Goal: Task Accomplishment & Management: Complete application form

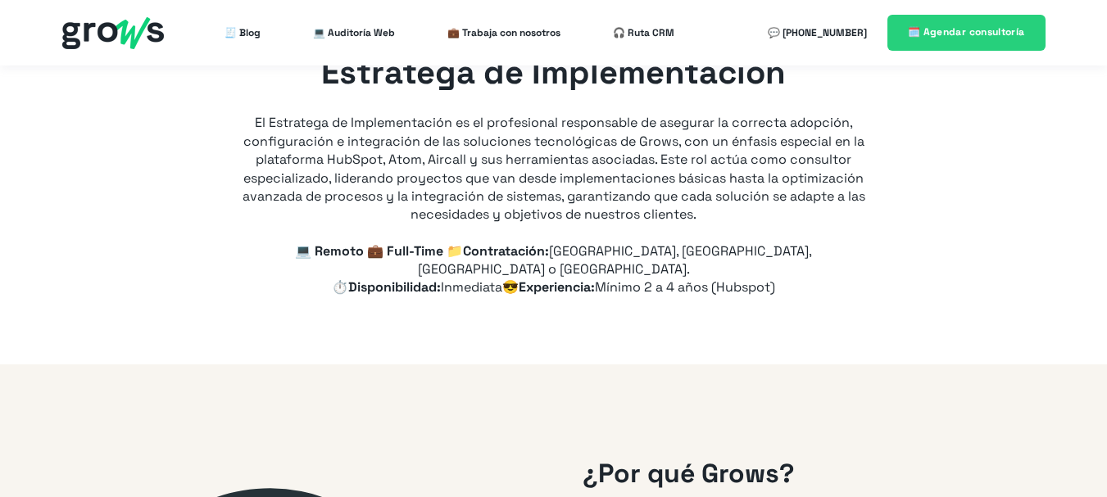
type input "+57"
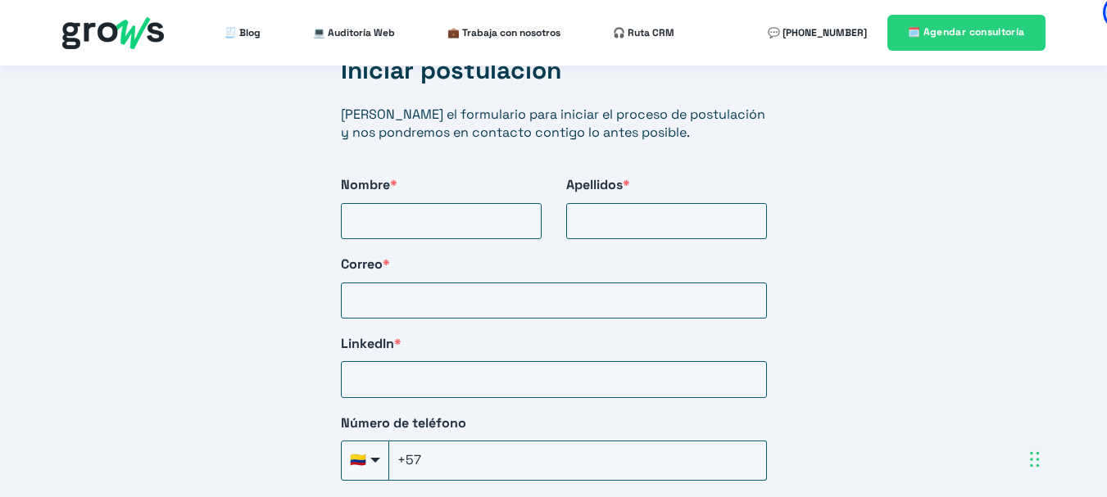
scroll to position [2836, 0]
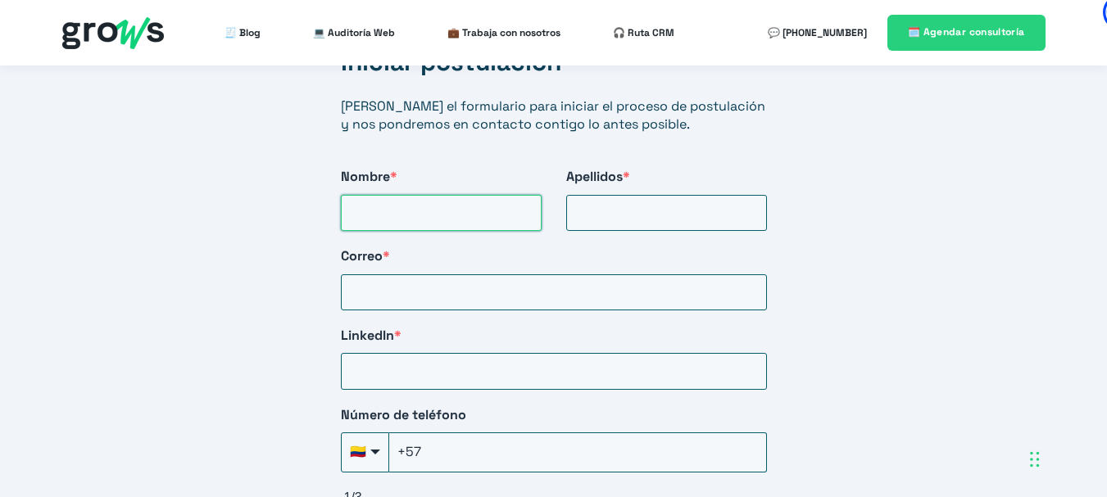
click at [466, 195] on input "Nombre *" at bounding box center [441, 213] width 201 height 36
type input "[PERSON_NAME]"
click at [426, 275] on input "Correo *" at bounding box center [554, 293] width 426 height 36
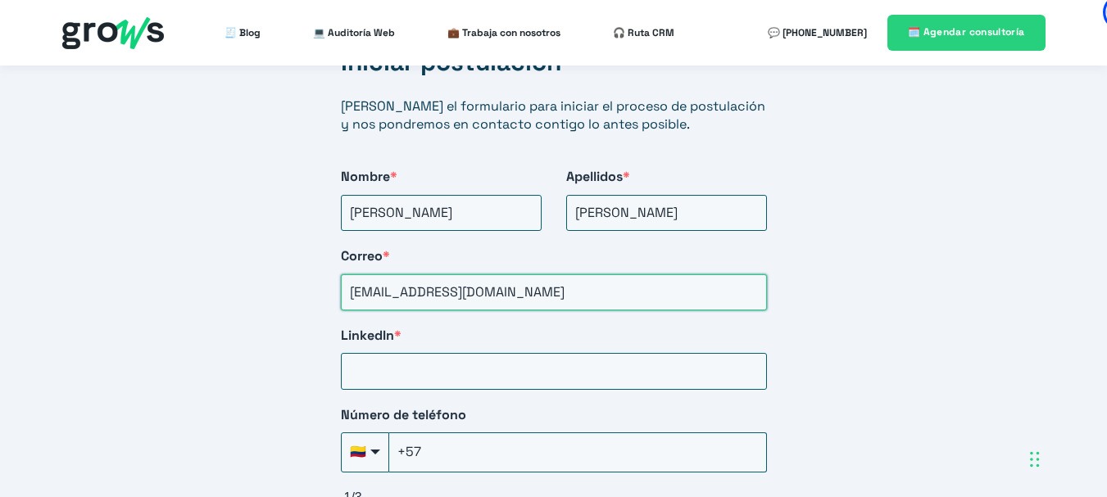
type input "[EMAIL_ADDRESS][DOMAIN_NAME]"
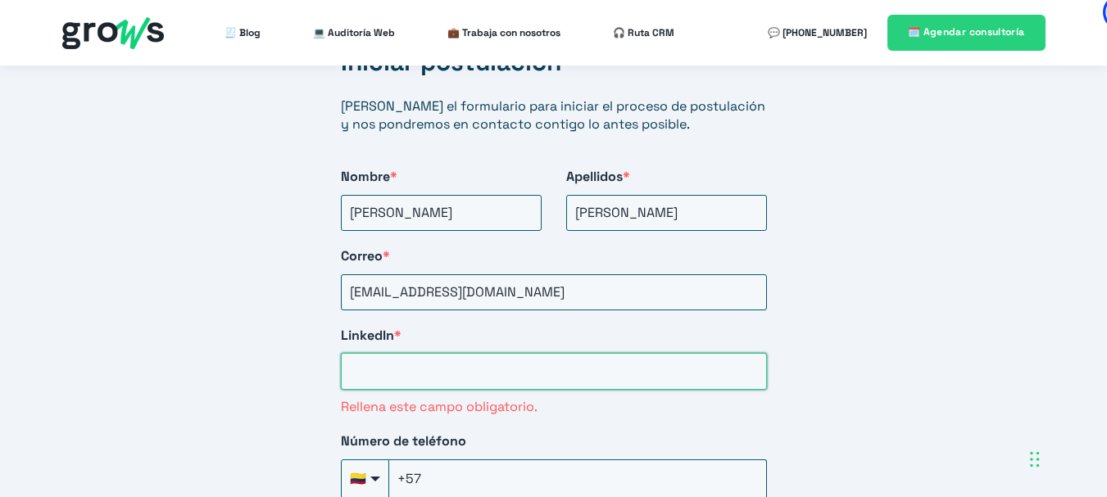
paste input "[URL][DOMAIN_NAME]"
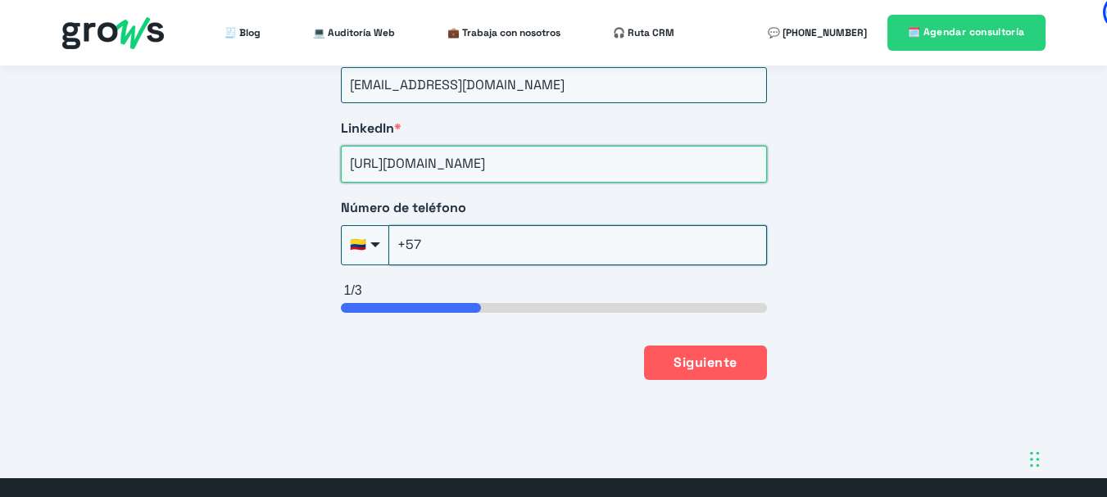
scroll to position [3044, 0]
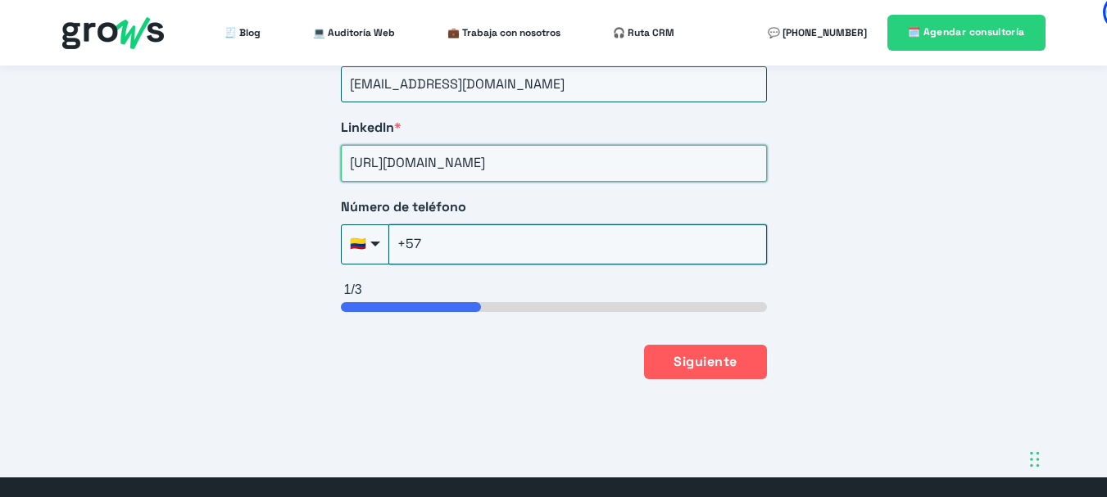
type input "[URL][DOMAIN_NAME]"
click at [476, 226] on input "+57" at bounding box center [578, 244] width 378 height 39
type input "[PHONE_NUMBER]"
click at [674, 355] on button "Siguiente" at bounding box center [705, 361] width 122 height 34
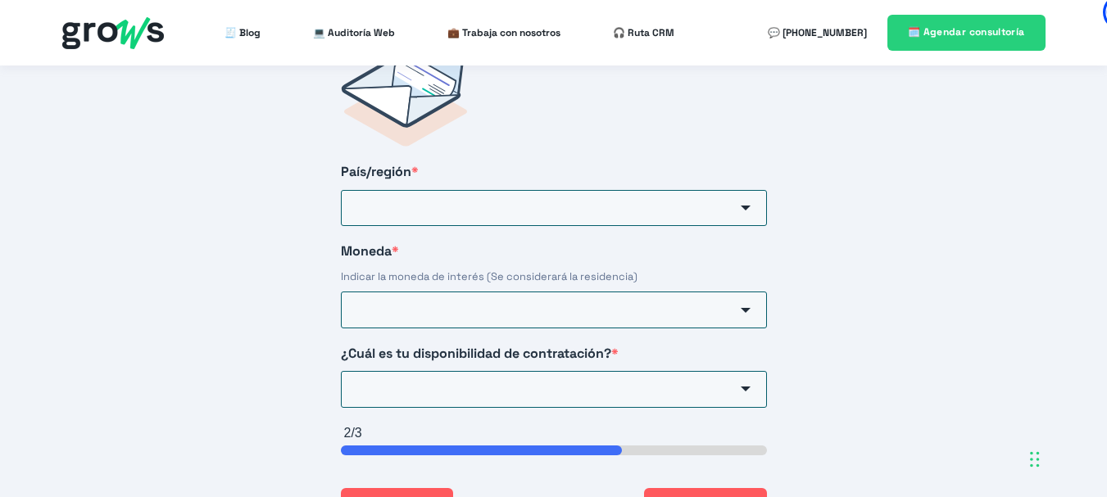
scroll to position [2715, 0]
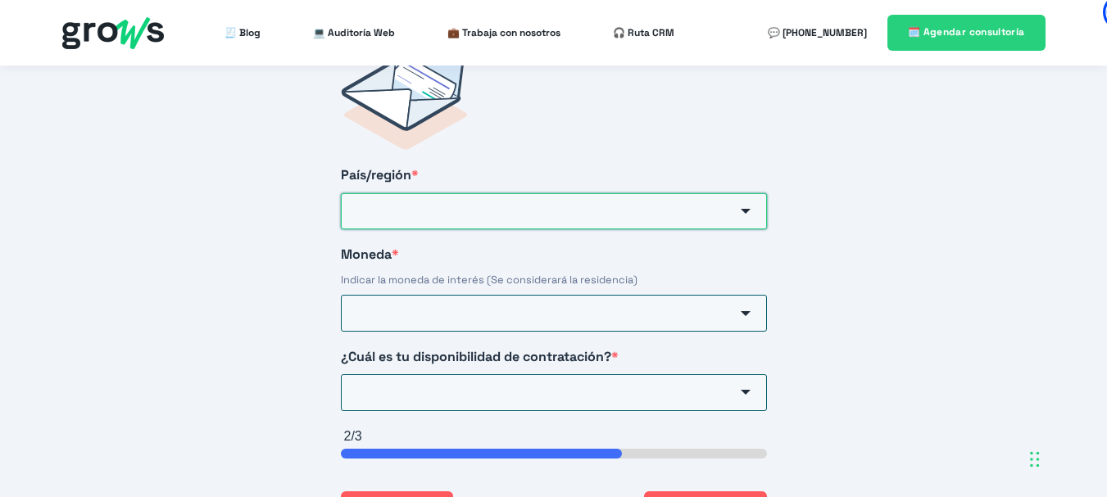
click at [488, 198] on input "País/región *" at bounding box center [554, 211] width 426 height 36
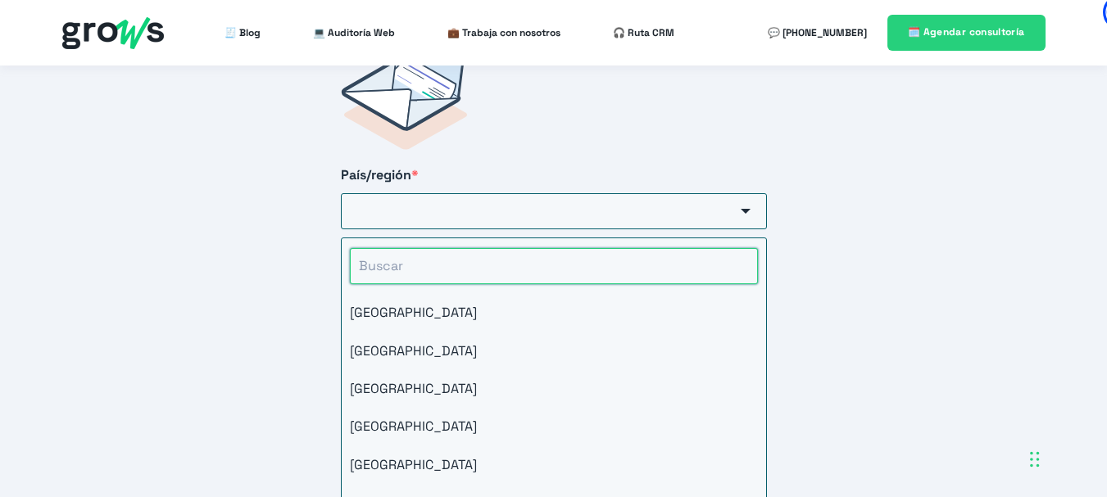
click at [418, 249] on input "HubSpot Form" at bounding box center [554, 266] width 408 height 36
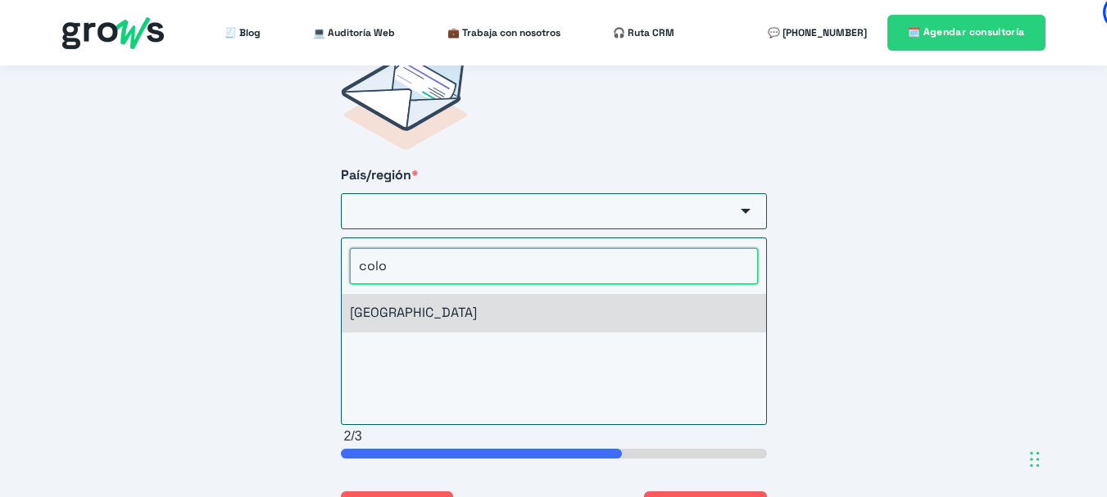
type input "colo"
click at [397, 294] on li "[GEOGRAPHIC_DATA]" at bounding box center [554, 313] width 424 height 38
type input "[GEOGRAPHIC_DATA]"
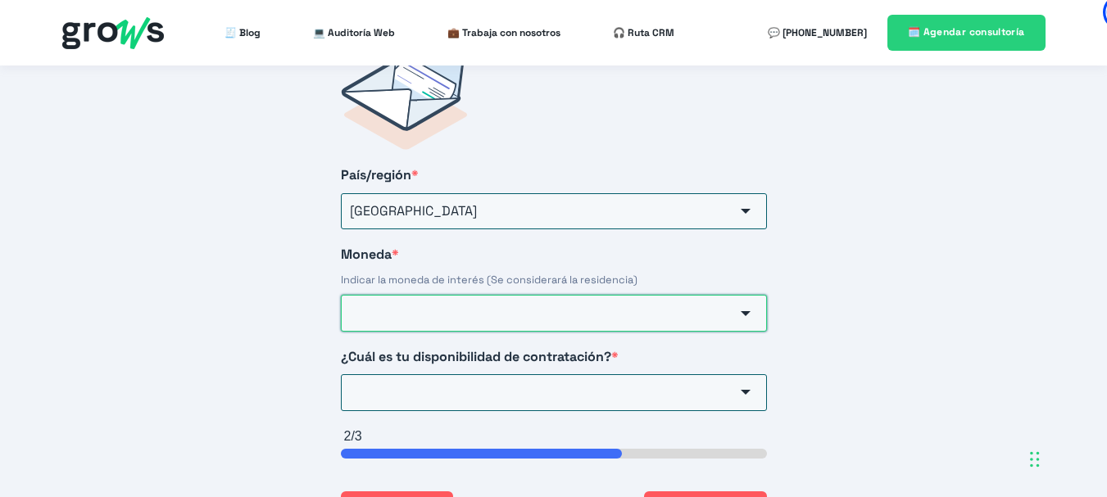
click at [435, 295] on input "Moneda *" at bounding box center [554, 313] width 426 height 36
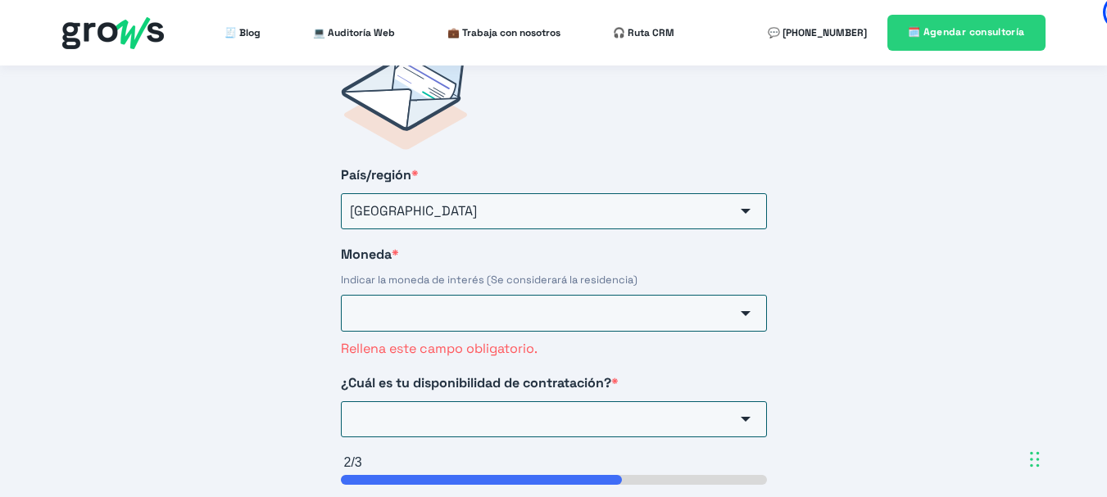
click at [178, 264] on div "Iniciar postulación [PERSON_NAME] el formulario para iniciar el proceso de post…" at bounding box center [553, 301] width 1107 height 698
click at [457, 307] on input "Moneda *" at bounding box center [554, 313] width 426 height 36
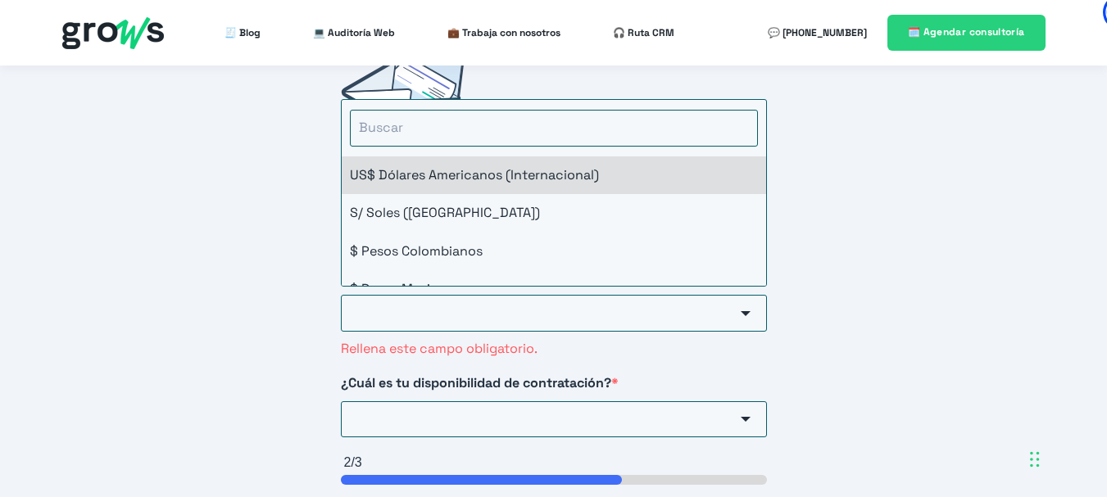
click at [393, 162] on li "US$ Dólares Americanos (Internacional)" at bounding box center [554, 176] width 424 height 38
type input "US$ Dólares Americanos (Internacional)"
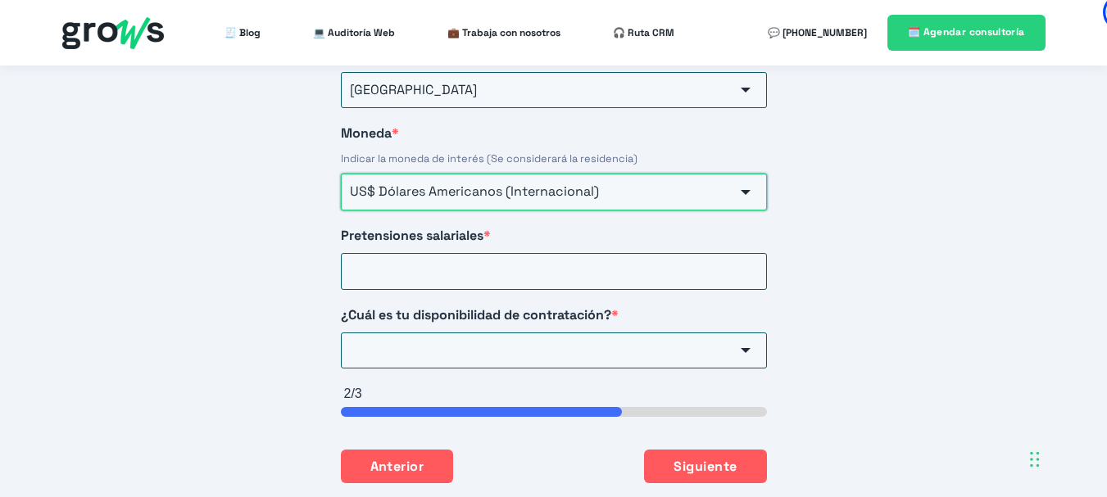
scroll to position [2895, 0]
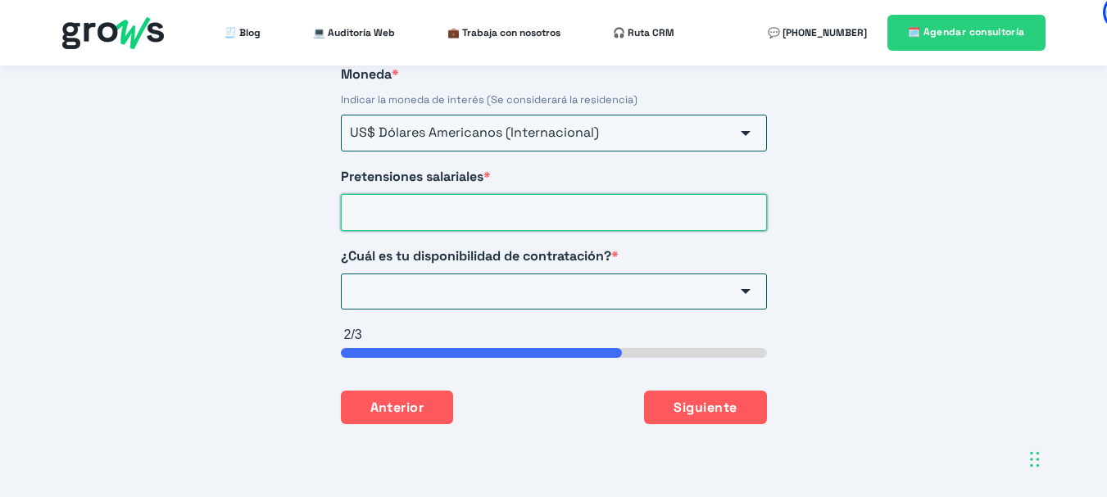
click at [420, 194] on input "Pretensiones salariales *" at bounding box center [554, 212] width 426 height 36
type input "930"
click at [463, 275] on input "¿Cuál es tu disponibilidad de contratación? *" at bounding box center [554, 292] width 426 height 36
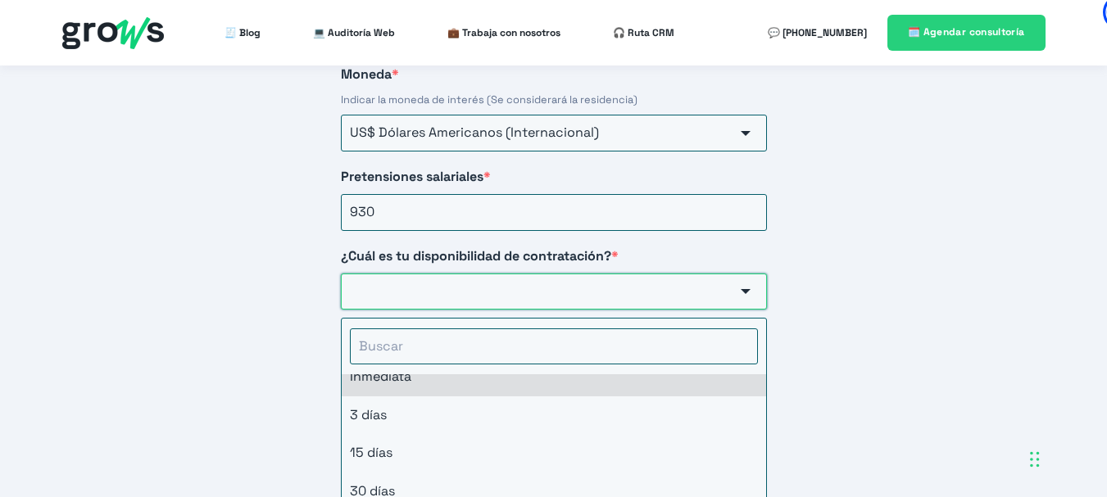
scroll to position [20, 0]
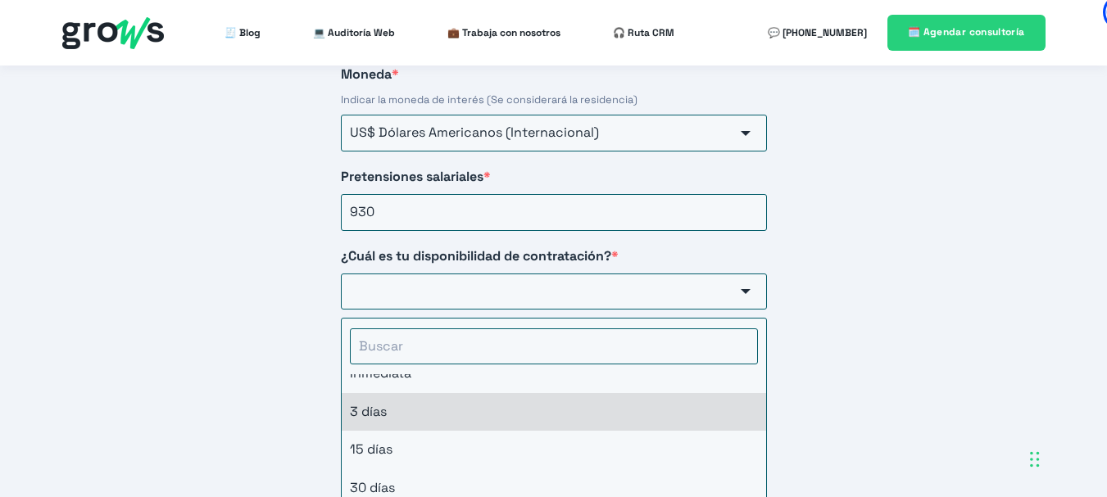
click at [383, 393] on li "3 días" at bounding box center [554, 412] width 424 height 38
type input "3 días"
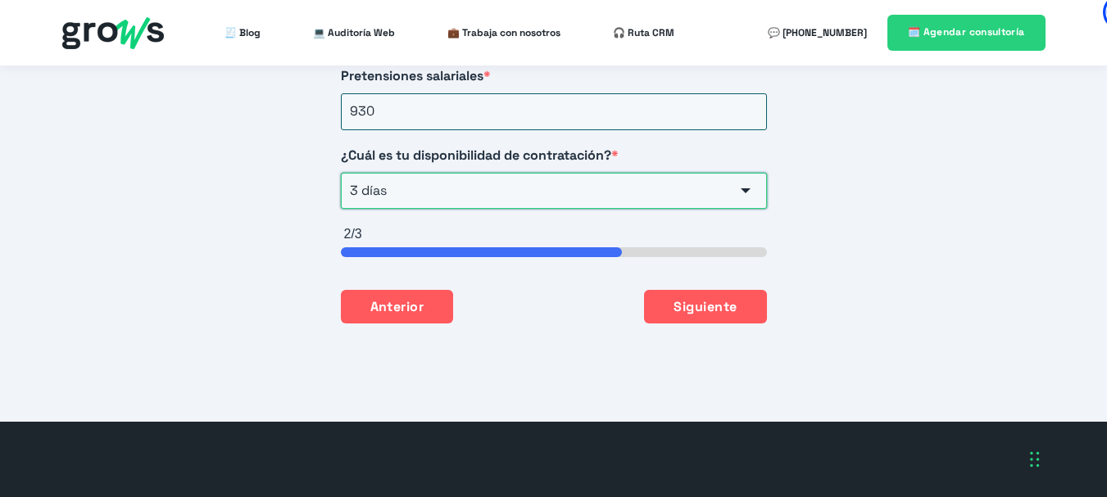
scroll to position [3050, 0]
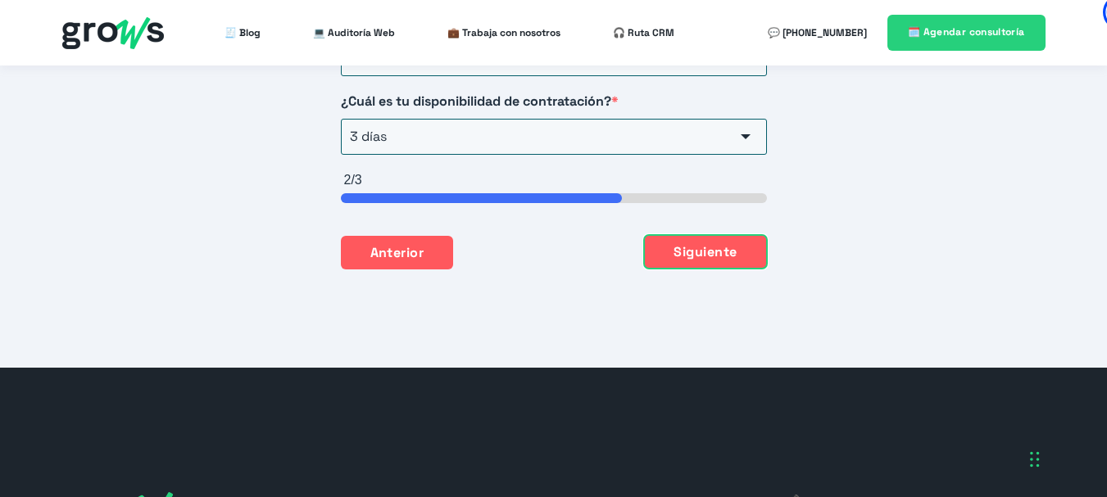
click at [724, 235] on button "Siguiente" at bounding box center [705, 252] width 122 height 34
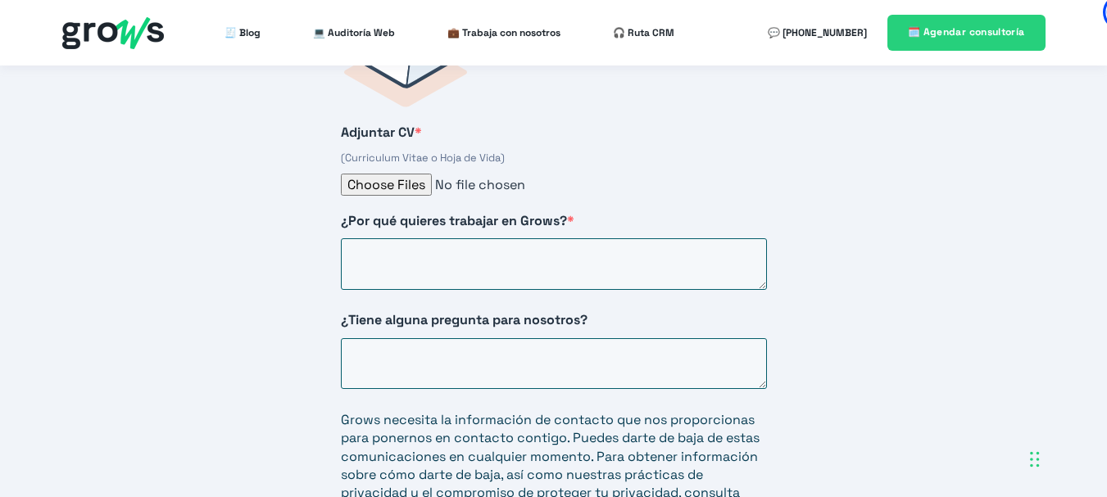
scroll to position [2857, 0]
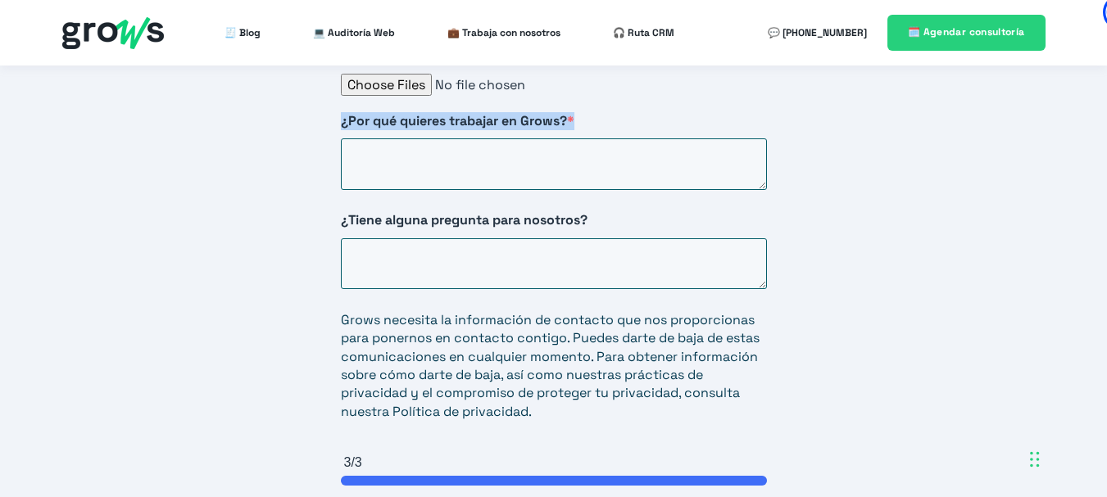
drag, startPoint x: 580, startPoint y: 98, endPoint x: 334, endPoint y: 104, distance: 246.7
click at [334, 104] on div "Adjuntar CV * (Curriculum Vitae o Hoja de Vida) ¿Por qué quieres trabajar en Gr…" at bounding box center [554, 230] width 492 height 710
copy span "¿Por qué quieres trabajar en Grows? *"
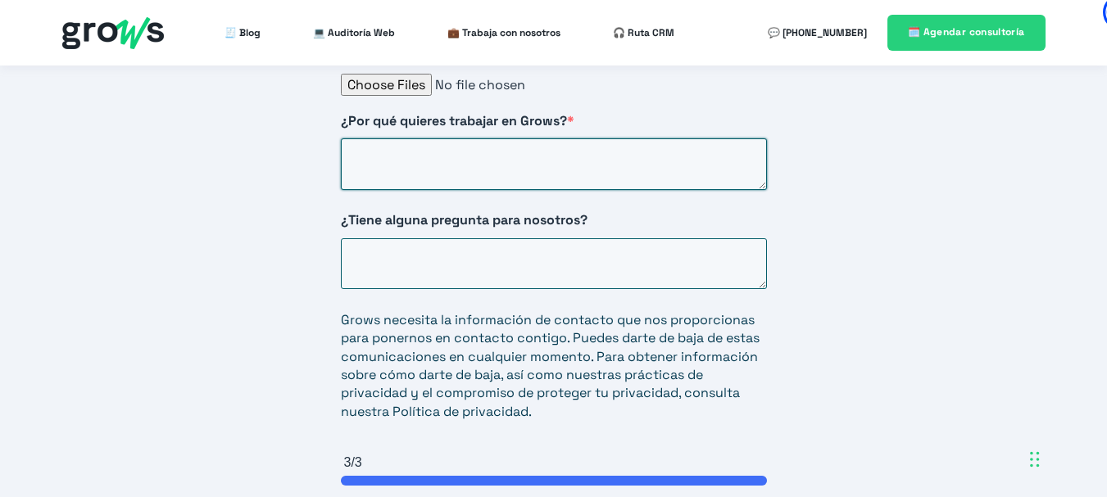
click at [520, 149] on textarea "¿Por qué quieres trabajar en Grows? *" at bounding box center [554, 164] width 426 height 52
click at [441, 246] on div "¿Tiene alguna pregunta para nosotros?" at bounding box center [554, 253] width 426 height 84
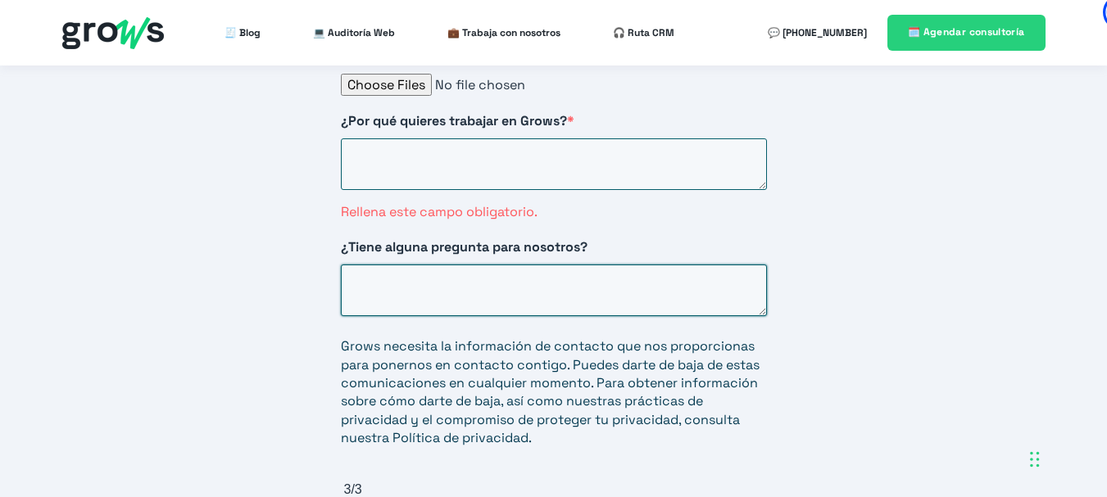
paste textarea "Me motiva unirme a Grows porque combina justo lo que más me apasiona: optimizar…"
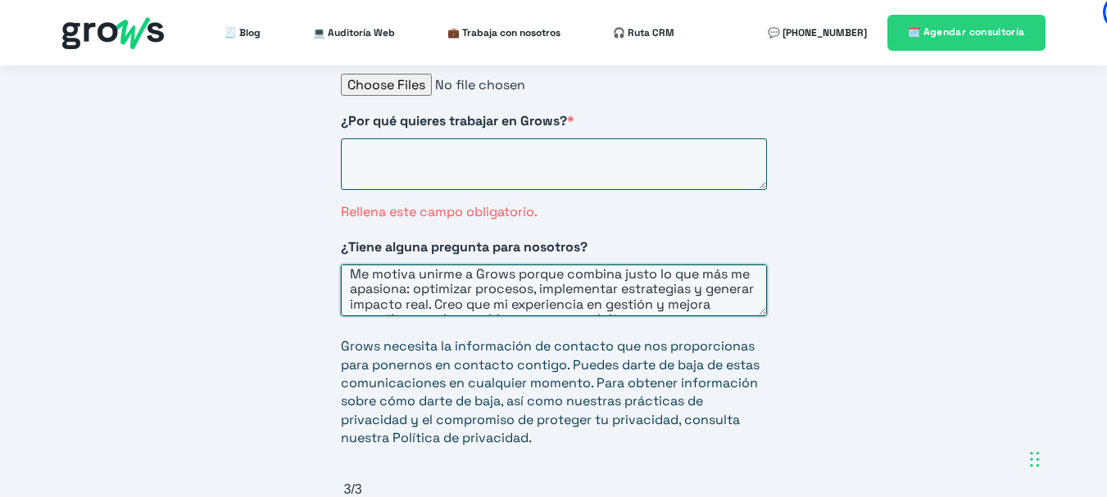
scroll to position [0, 0]
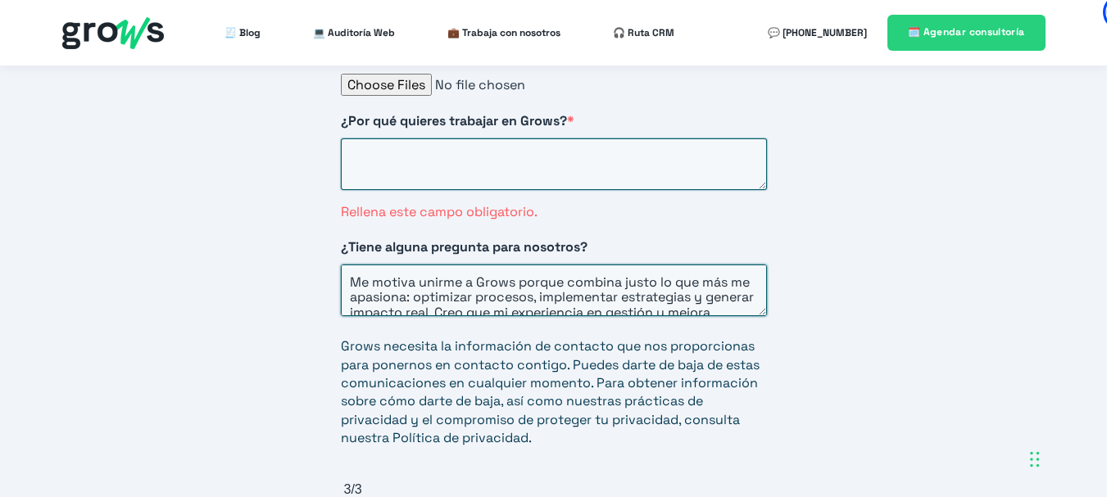
type textarea "Me motiva unirme a Grows porque combina justo lo que más me apasiona: optimizar…"
click at [393, 159] on textarea "¿Por qué quieres trabajar en Grows? *" at bounding box center [554, 164] width 426 height 52
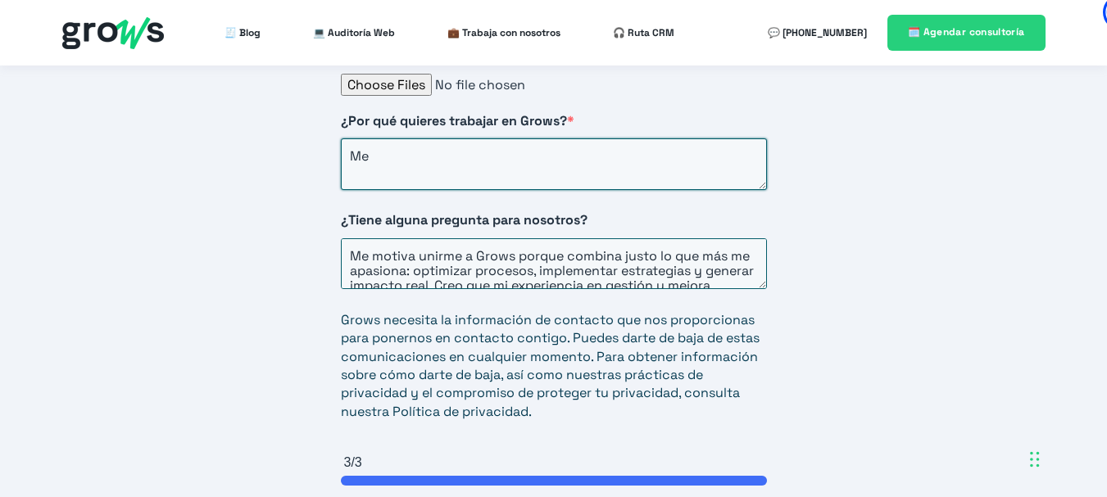
type textarea "M"
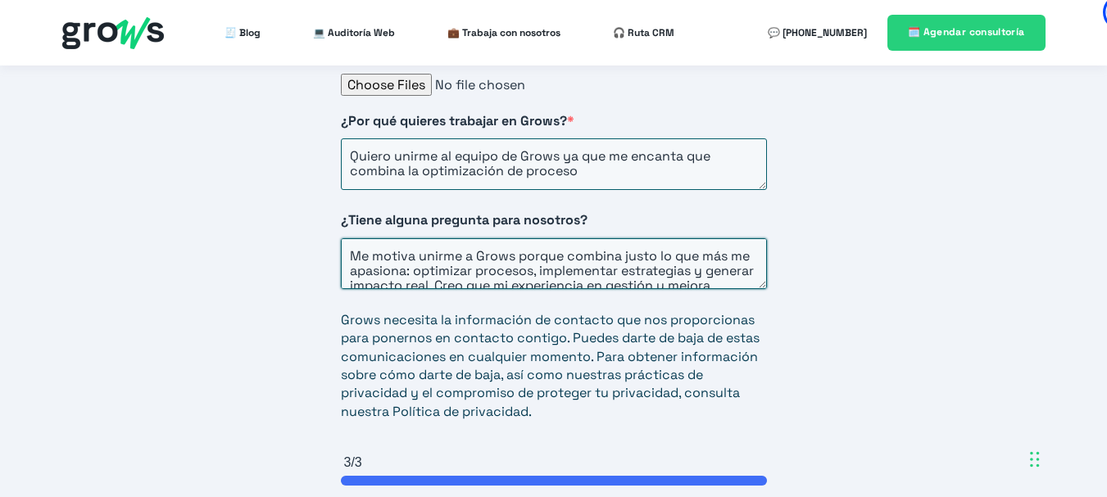
click at [556, 256] on textarea "Me motiva unirme a Grows porque combina justo lo que más me apasiona: optimizar…" at bounding box center [554, 264] width 426 height 52
click at [594, 157] on textarea "Quiero unirme al equipo de Grows ya que me encanta que combina la optimización …" at bounding box center [554, 164] width 426 height 52
paste textarea ","
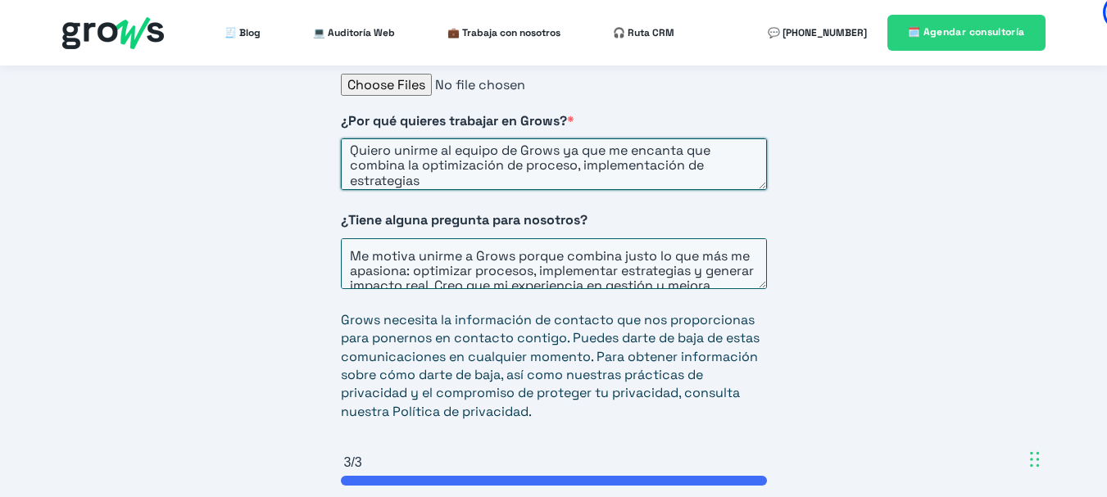
click at [578, 148] on textarea "Quiero unirme al equipo de Grows ya que me encanta que combina la optimización …" at bounding box center [554, 164] width 426 height 52
click at [489, 161] on textarea "Quiero unirme al equipo de Grows ya que me encanta que combina la optimización …" at bounding box center [554, 164] width 426 height 52
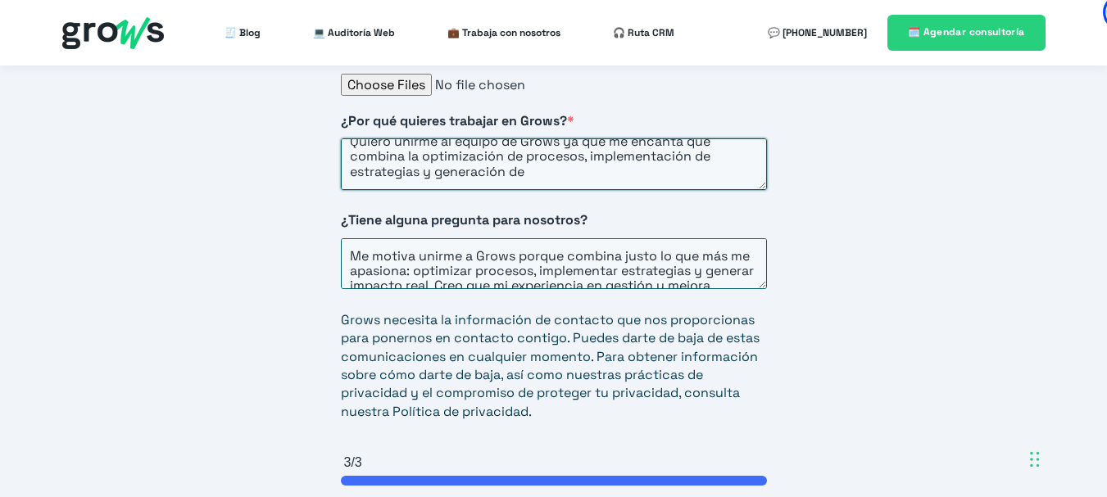
drag, startPoint x: 558, startPoint y: 162, endPoint x: 427, endPoint y: 142, distance: 132.7
click at [427, 142] on textarea "Quiero unirme al equipo de Grows ya que me encanta que combina la optimización …" at bounding box center [554, 164] width 426 height 52
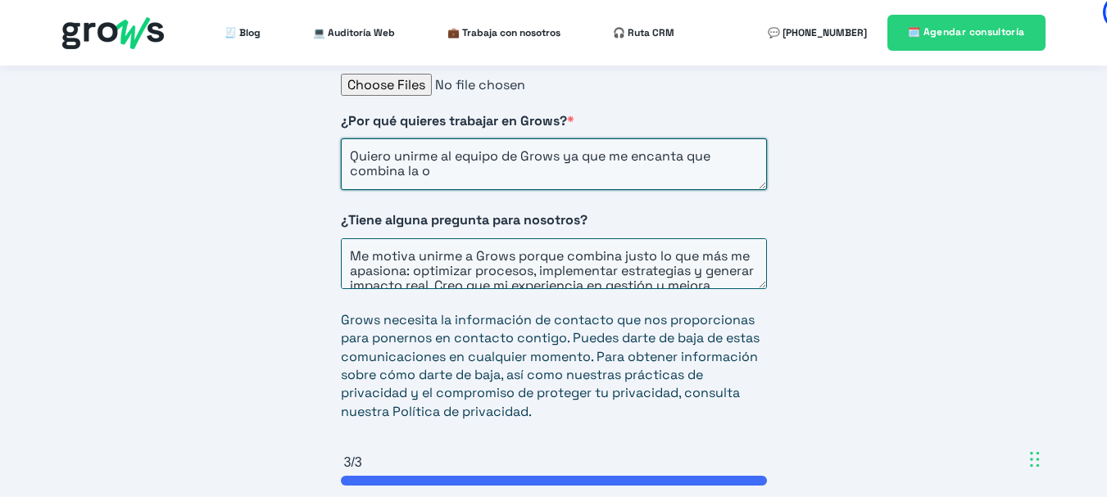
scroll to position [0, 0]
paste textarea ","
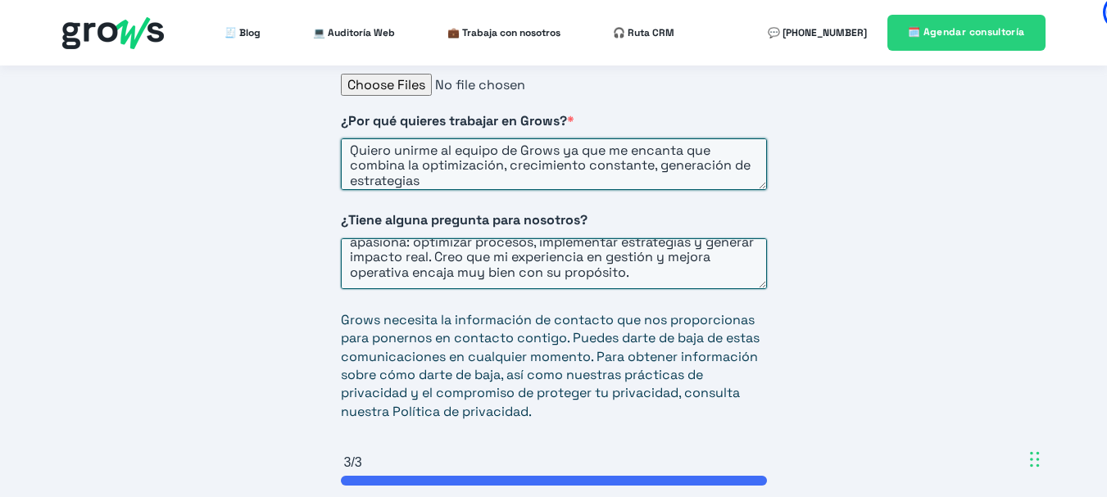
scroll to position [30, 0]
paste textarea ","
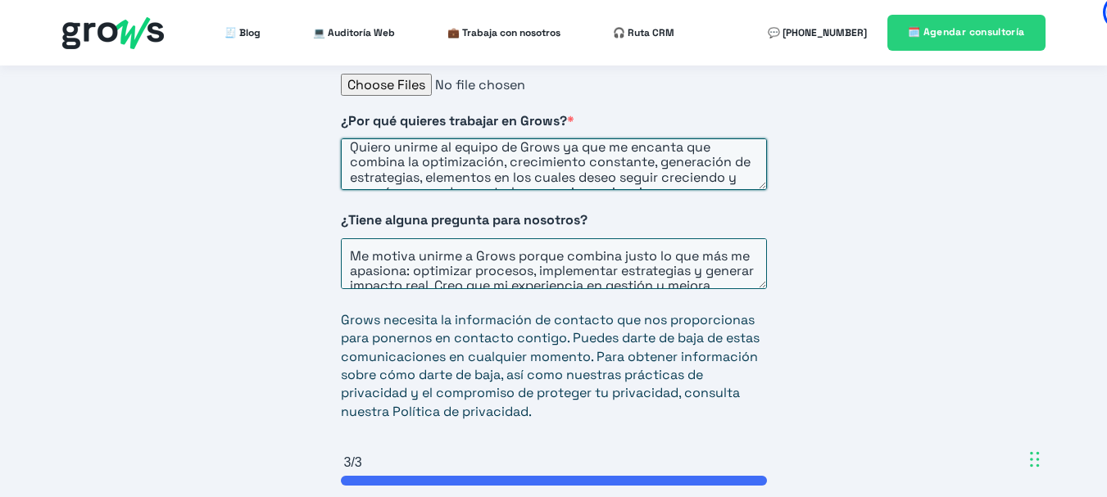
scroll to position [7, 0]
click at [374, 145] on textarea "Quiero unirme al equipo de Grows ya que me encanta que combina la optimización,…" at bounding box center [554, 164] width 426 height 52
click at [459, 161] on textarea "Quiero unirme al equipo de Grows ya que me encanta que puedo encontrar optimiza…" at bounding box center [554, 164] width 426 height 52
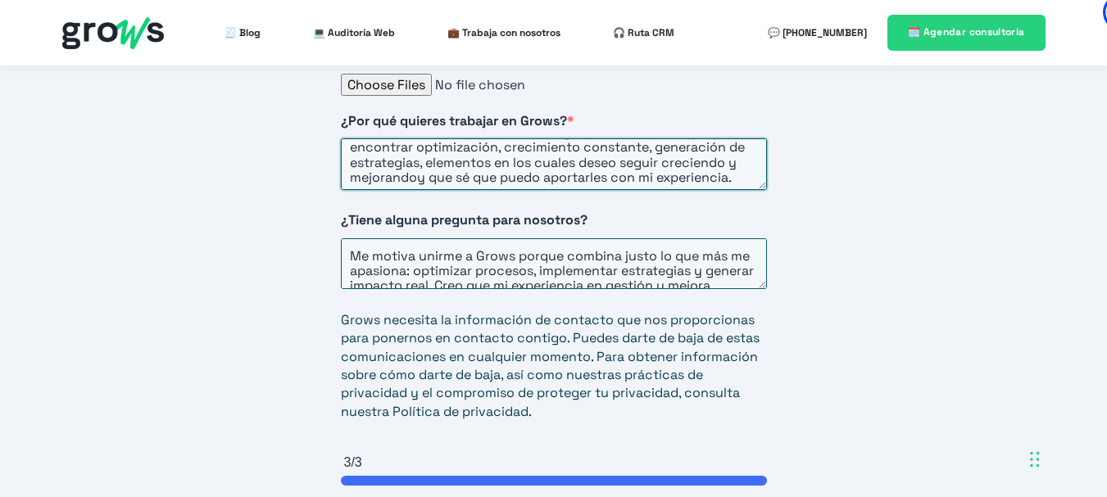
paste textarea ","
click at [562, 159] on textarea "Quiero unirme al equipo de Grows ya que me encanta que puedo encontrar optimiza…" at bounding box center [554, 164] width 426 height 52
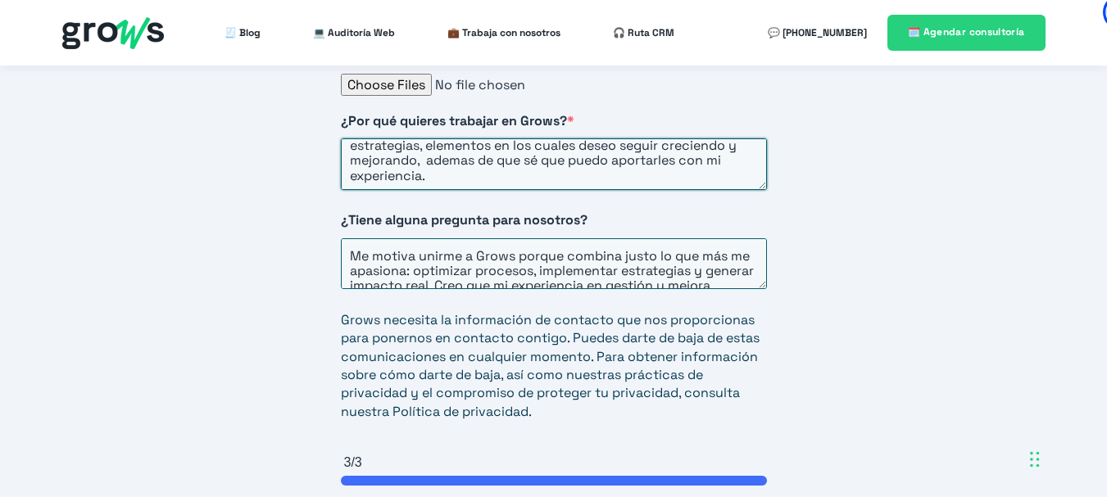
scroll to position [45, 0]
click at [542, 157] on textarea "Quiero unirme al equipo de Grows ya que me encanta que puedo encontrar optimiza…" at bounding box center [554, 164] width 426 height 52
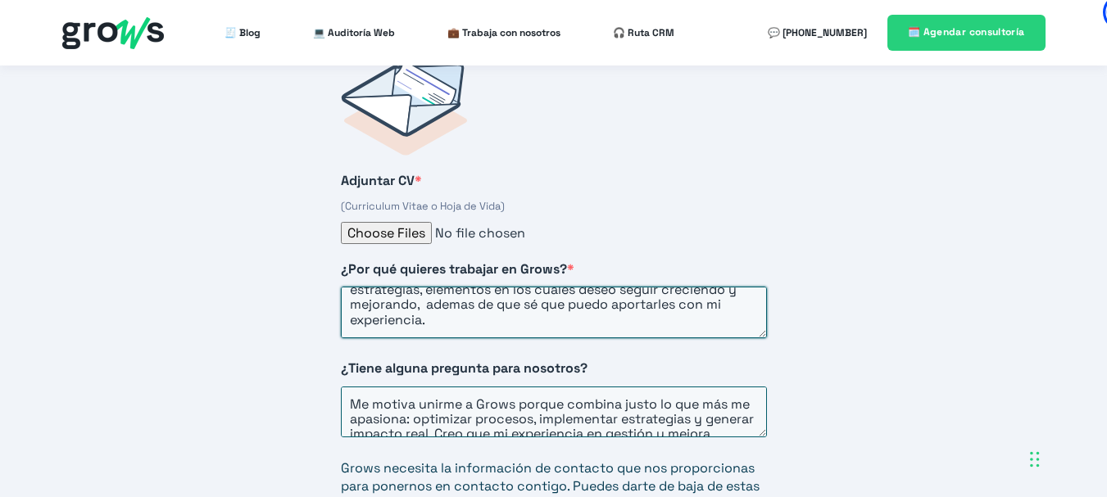
scroll to position [2701, 0]
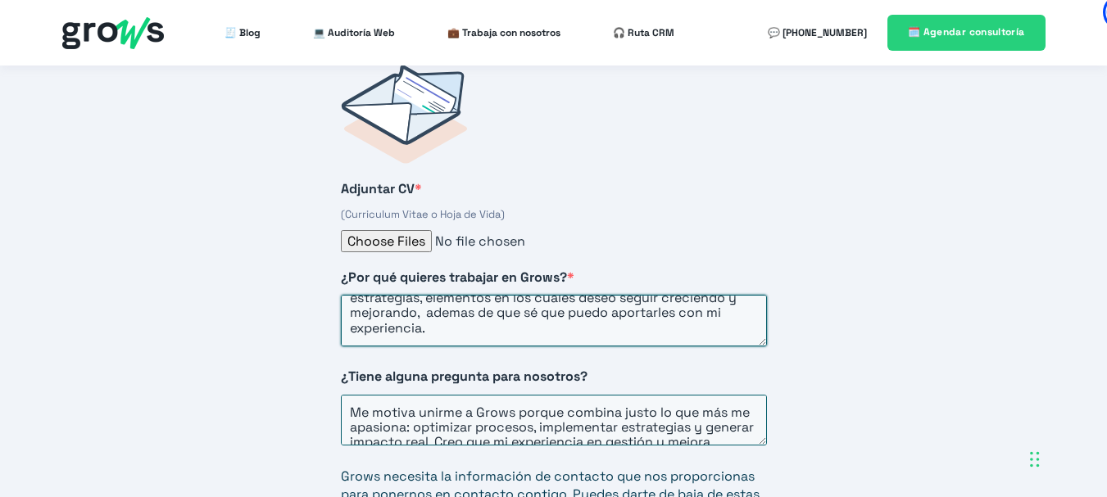
type textarea "Quiero unirme al equipo de Grows ya que me encanta que puedo encontrar optimiza…"
type input "C:\fakepath\CV SO.pdf"
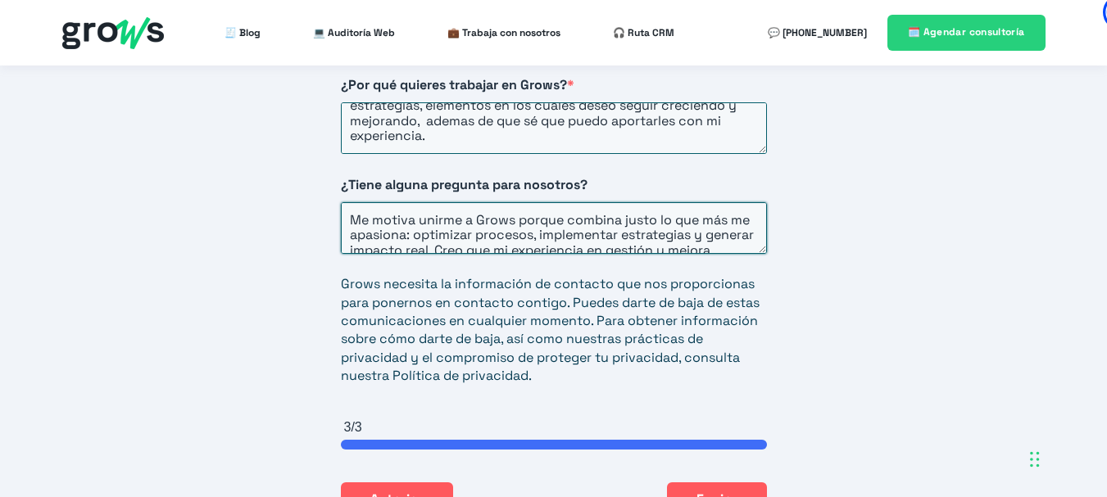
scroll to position [30, 0]
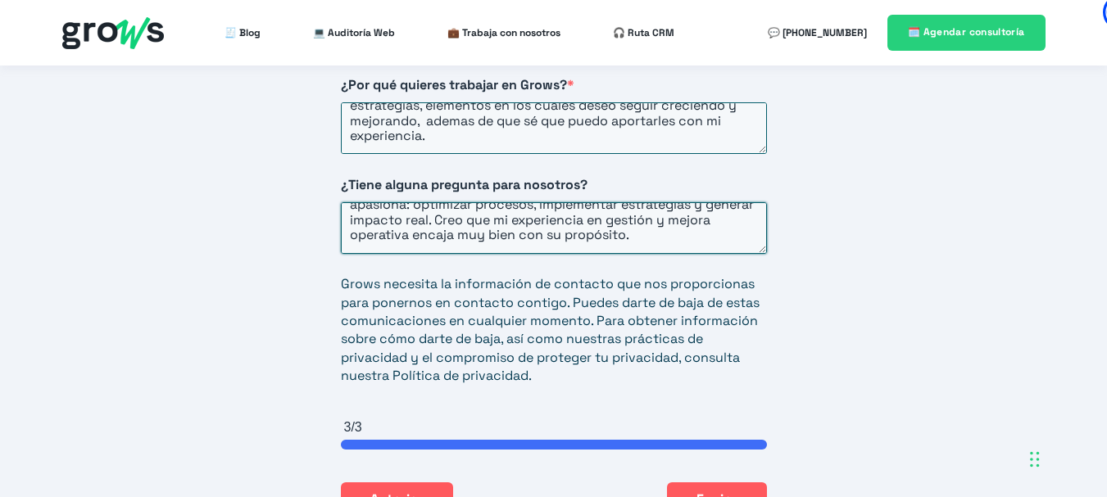
drag, startPoint x: 349, startPoint y: 200, endPoint x: 879, endPoint y: 267, distance: 534.4
click at [879, 267] on div "Iniciar postulación [PERSON_NAME] el formulario para iniciar el proceso de post…" at bounding box center [553, 181] width 1107 height 867
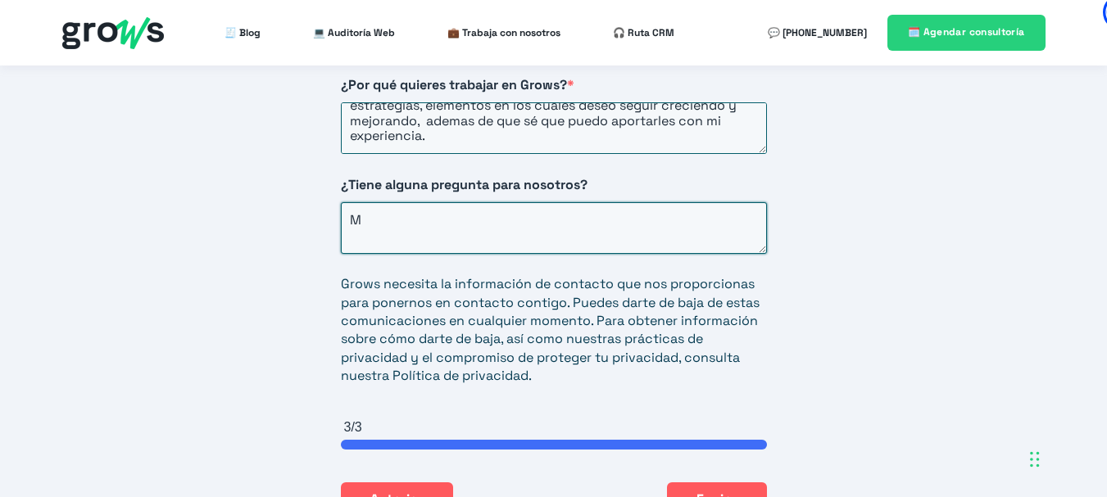
scroll to position [0, 0]
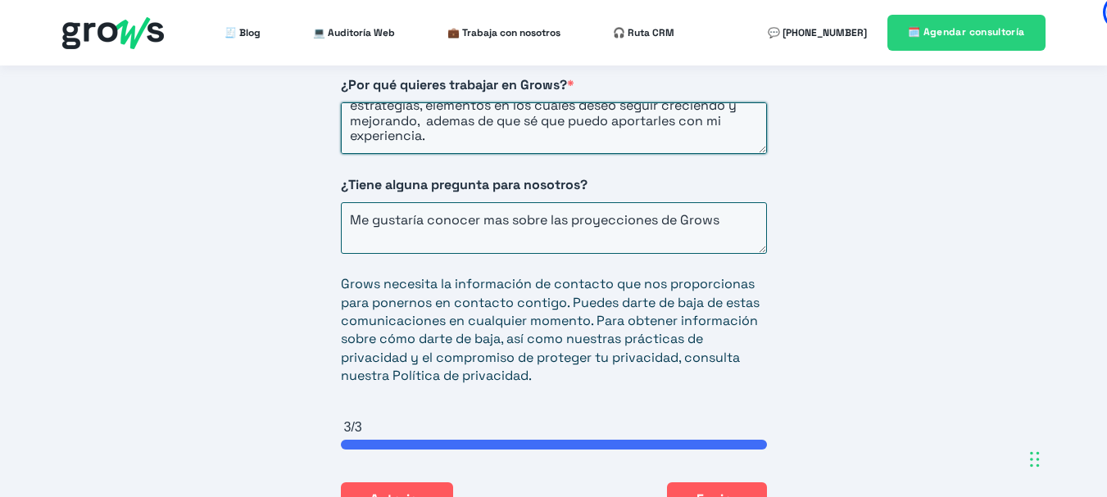
drag, startPoint x: 548, startPoint y: 106, endPoint x: 533, endPoint y: 106, distance: 14.8
click at [533, 106] on textarea "Quiero unirme al equipo de Grows ya que me encanta que puedo encontrar optimiza…" at bounding box center [554, 128] width 426 height 52
drag, startPoint x: 536, startPoint y: 106, endPoint x: 549, endPoint y: 106, distance: 13.1
click at [549, 106] on textarea "Quiero unirme al equipo de Grows ya que me encanta que puedo encontrar optimiza…" at bounding box center [554, 128] width 426 height 52
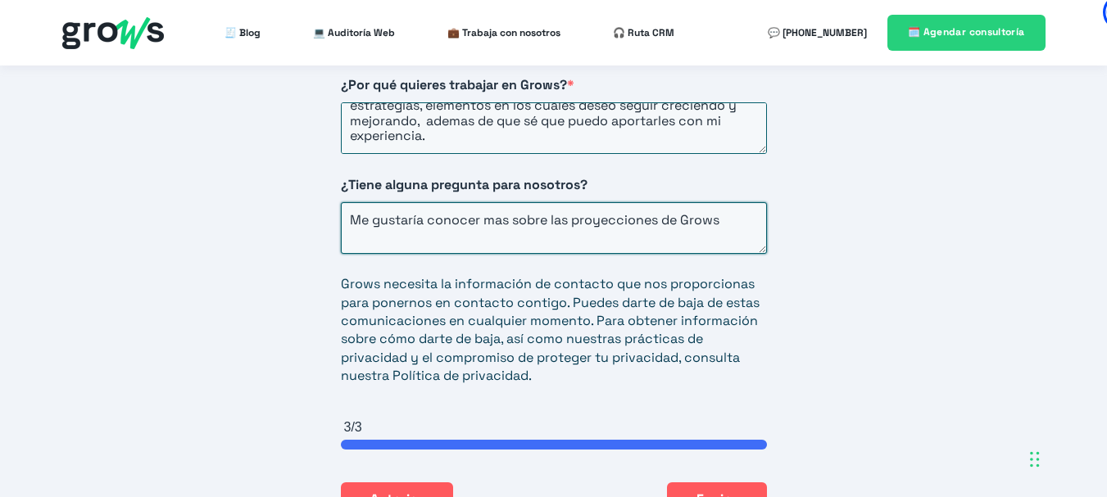
click at [728, 202] on textarea "Me gustaría conocer mas sobre las proyecciones de Grows" at bounding box center [554, 228] width 426 height 52
paste textarea ","
drag, startPoint x: 740, startPoint y: 203, endPoint x: 722, endPoint y: 202, distance: 18.0
click at [722, 202] on textarea "Me gustaría conocer mas sobre las proyecciones de Grows," at bounding box center [554, 228] width 426 height 52
click at [729, 203] on textarea "Me gustaría conocer mas sobre las proyecciones de Grows," at bounding box center [554, 228] width 426 height 52
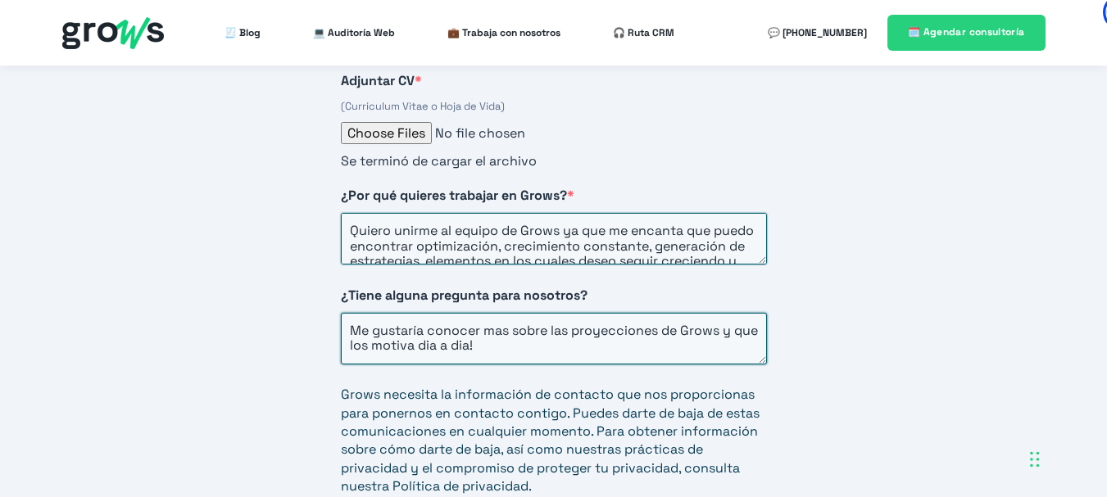
type textarea "Me gustaría conocer mas sobre las proyecciones de Grows y que los motiva dia a …"
click at [640, 213] on textarea "Quiero unirme al equipo de Grows ya que me encanta que puedo encontrar optimiza…" at bounding box center [554, 239] width 426 height 52
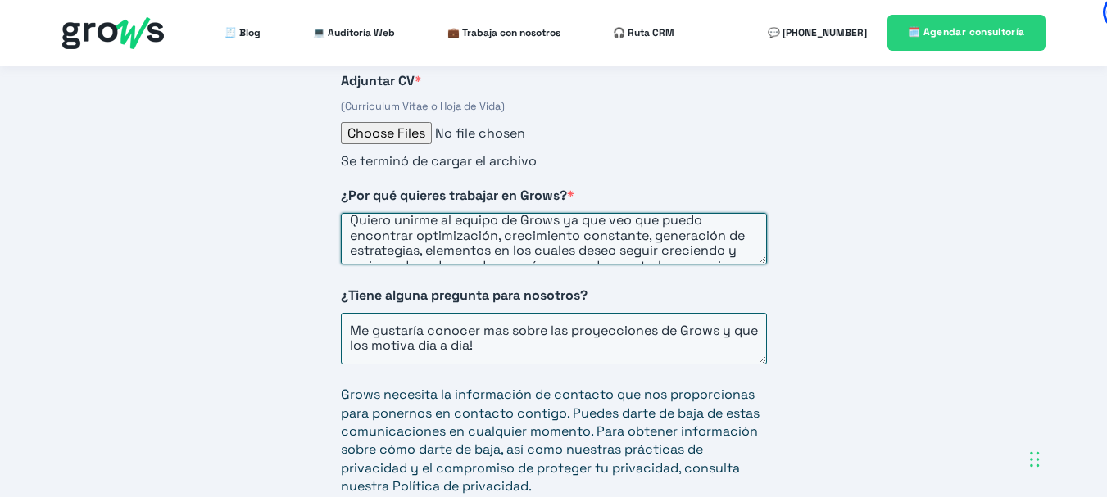
scroll to position [13, 0]
click at [651, 220] on textarea "Quiero unirme al equipo de Grows ya que veo que puedo encontrar optimización, c…" at bounding box center [554, 239] width 426 height 52
paste textarea ","
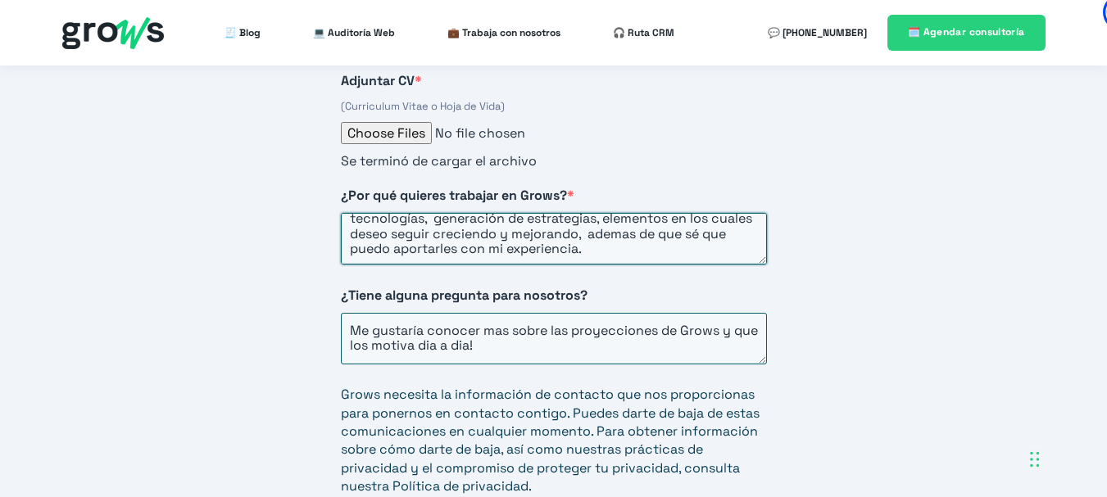
click at [638, 227] on textarea "Quiero unirme al equipo de Grows ya que veo que puedo encontrar optimización, c…" at bounding box center [554, 239] width 426 height 52
click at [697, 220] on textarea "Quiero unirme al equipo de Grows ya que veo que puedo encontrar optimización, c…" at bounding box center [554, 239] width 426 height 52
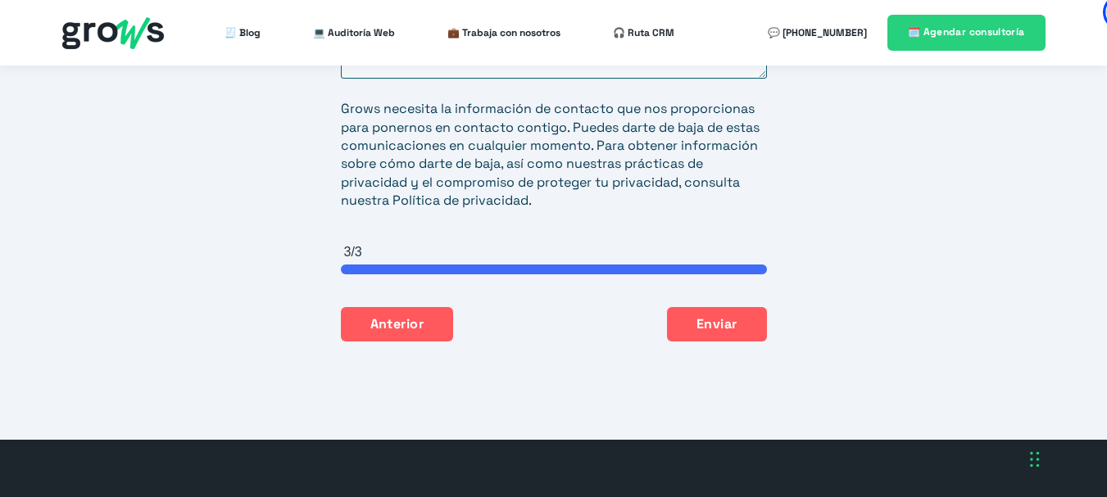
scroll to position [3133, 0]
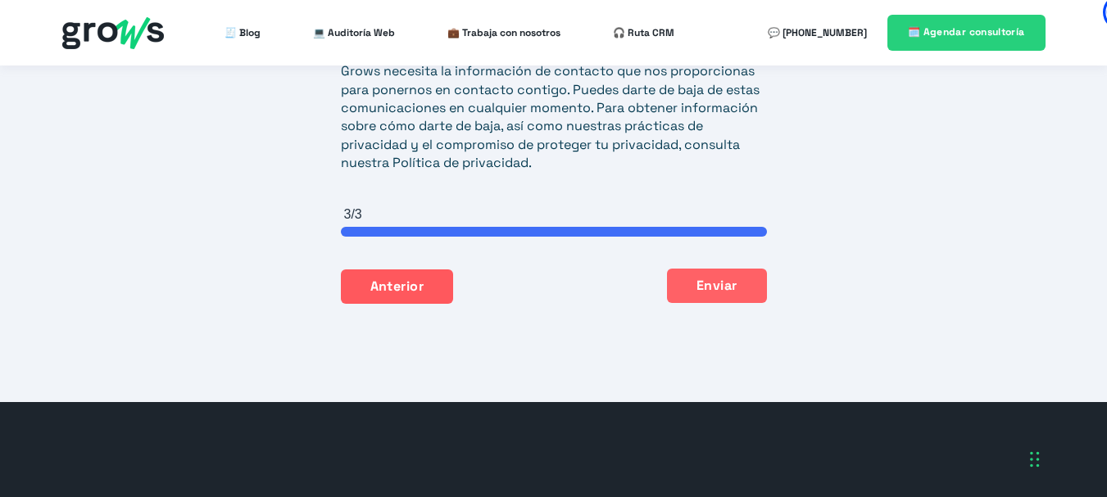
type textarea "Quiero unirme al equipo de Grows ya que veo que puedo encontrar optimización, c…"
click at [736, 269] on button "Enviar" at bounding box center [717, 286] width 100 height 34
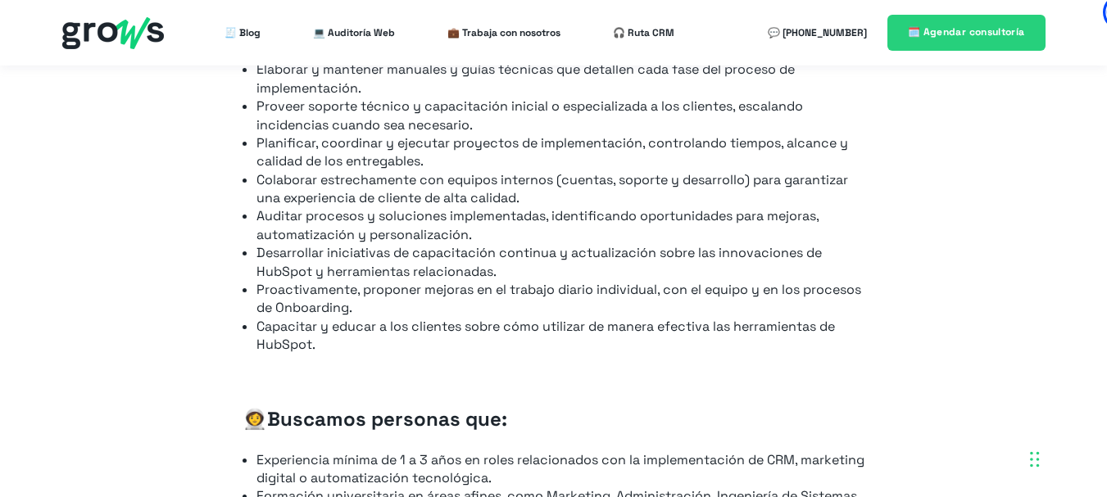
scroll to position [1146, 0]
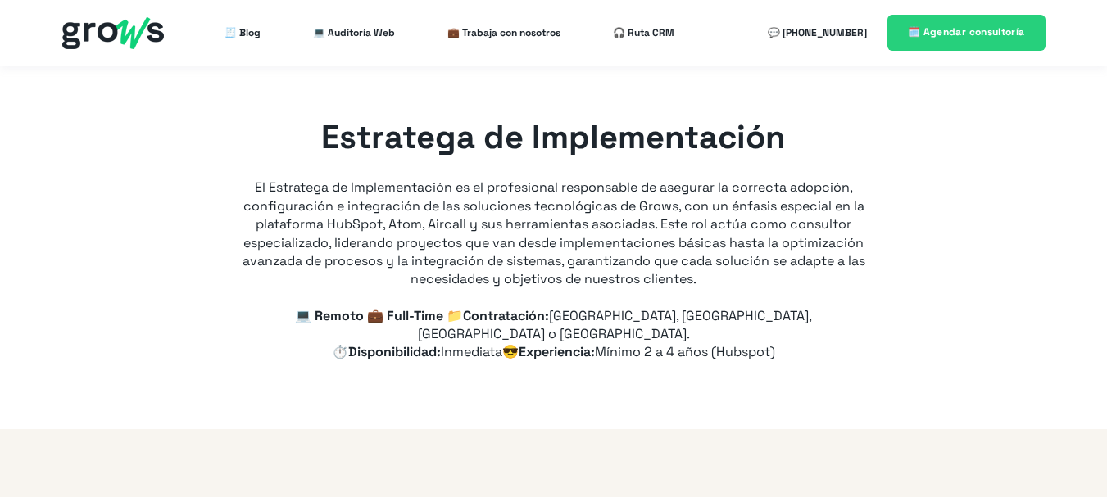
type input "+57"
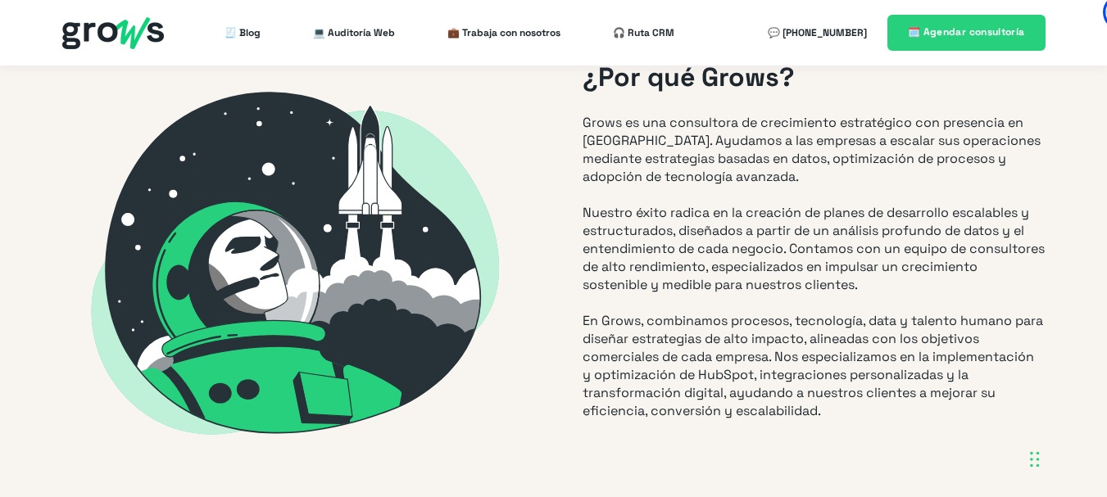
scroll to position [462, 0]
